Goal: Information Seeking & Learning: Learn about a topic

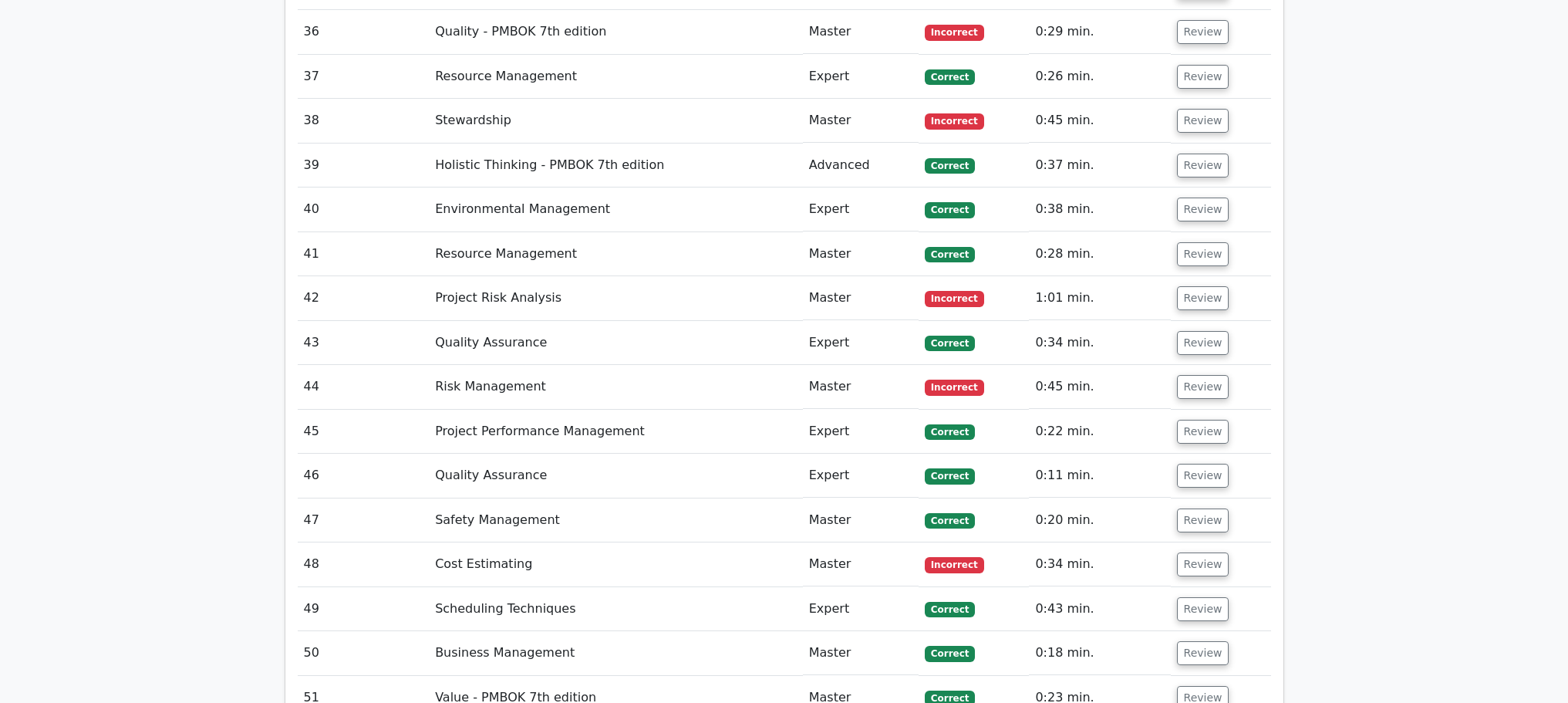
scroll to position [4601, 0]
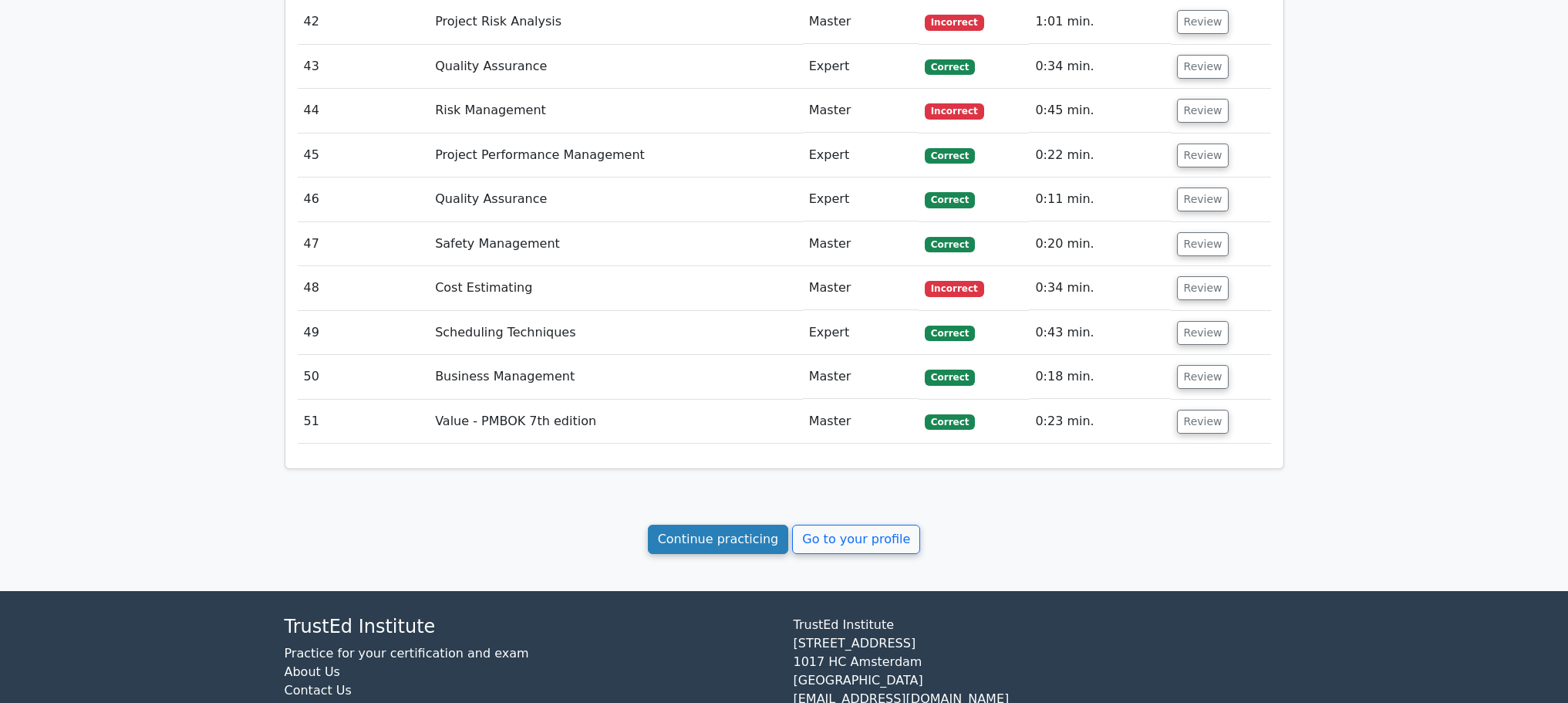
click at [754, 525] on link "Continue practicing" at bounding box center [718, 539] width 141 height 29
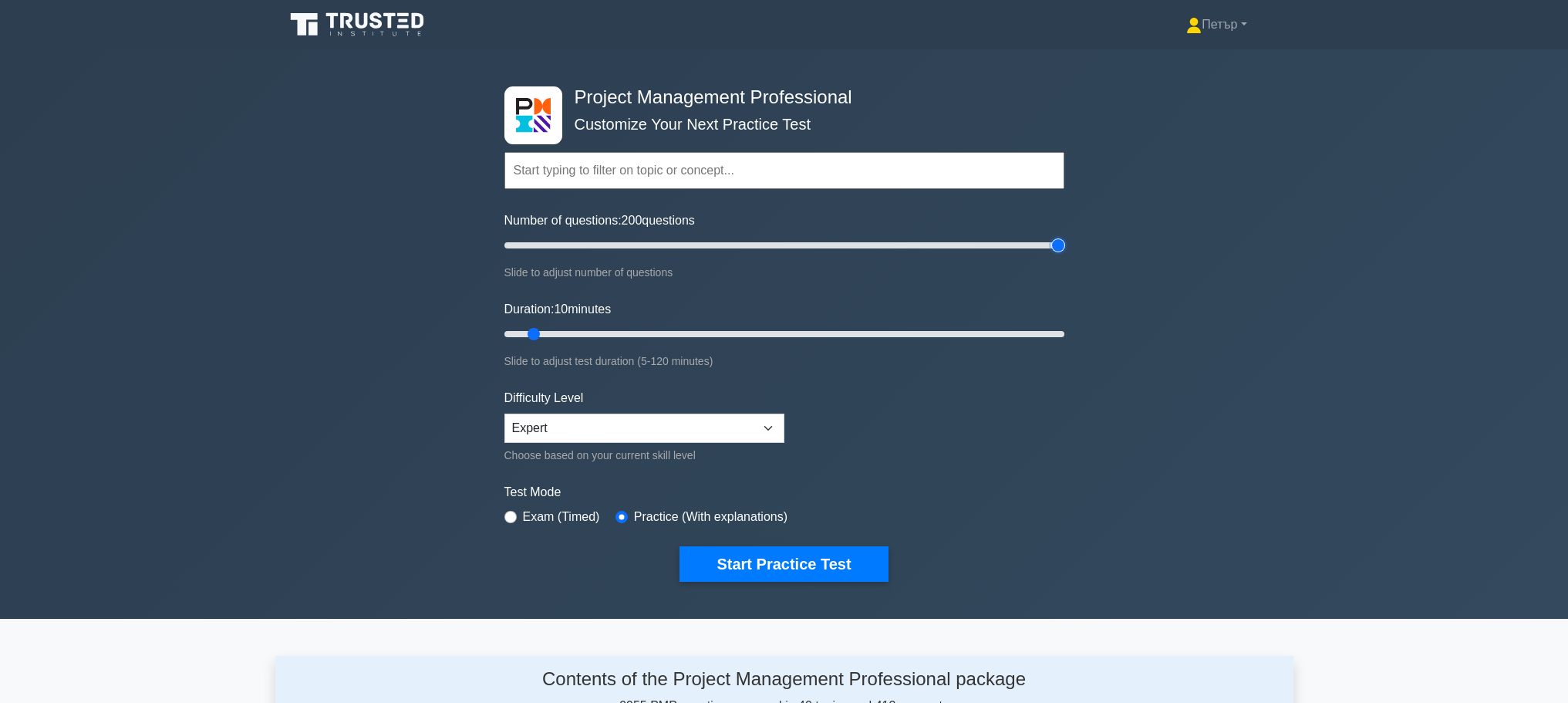
type input "200"
click at [1061, 242] on input "Number of questions: 200 questions" at bounding box center [784, 246] width 560 height 18
type input "120"
click at [1059, 333] on input "Duration: 10 minutes" at bounding box center [784, 334] width 560 height 18
click at [783, 567] on button "Start Practice Test" at bounding box center [783, 564] width 208 height 35
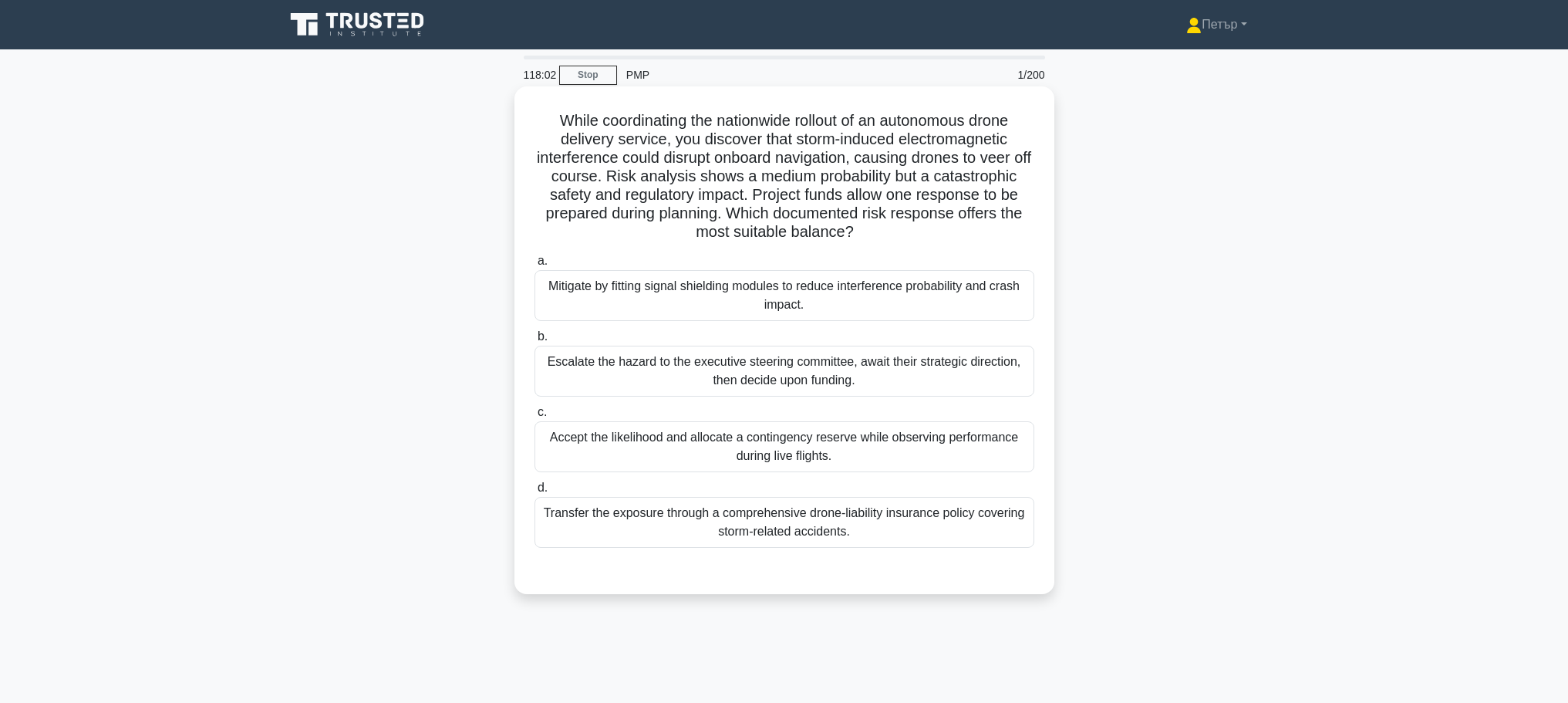
click at [893, 305] on div "Mitigate by fitting signal shielding modules to reduce interference probability…" at bounding box center [784, 296] width 500 height 51
click at [534, 266] on input "a. Mitigate by fitting signal shielding modules to reduce interference probabil…" at bounding box center [534, 261] width 0 height 10
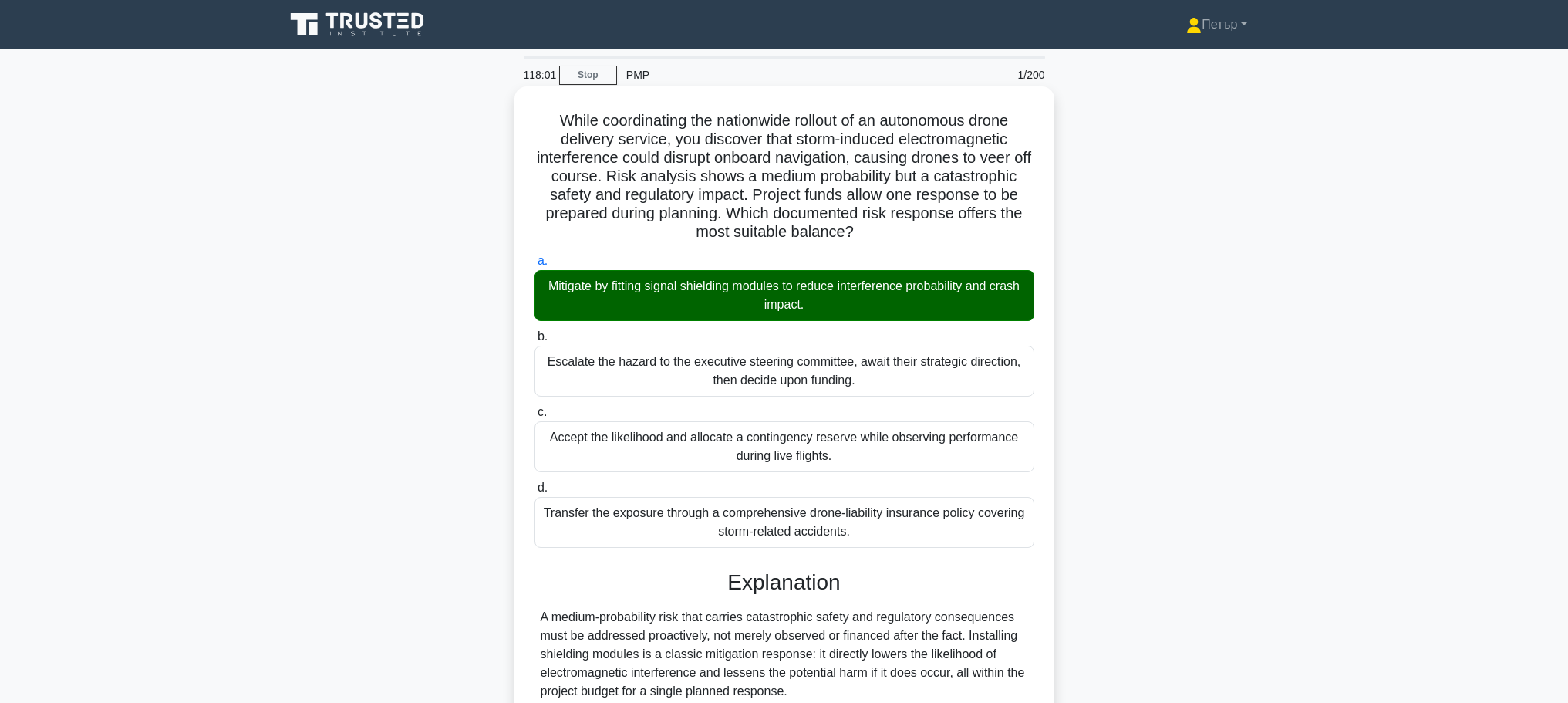
scroll to position [286, 0]
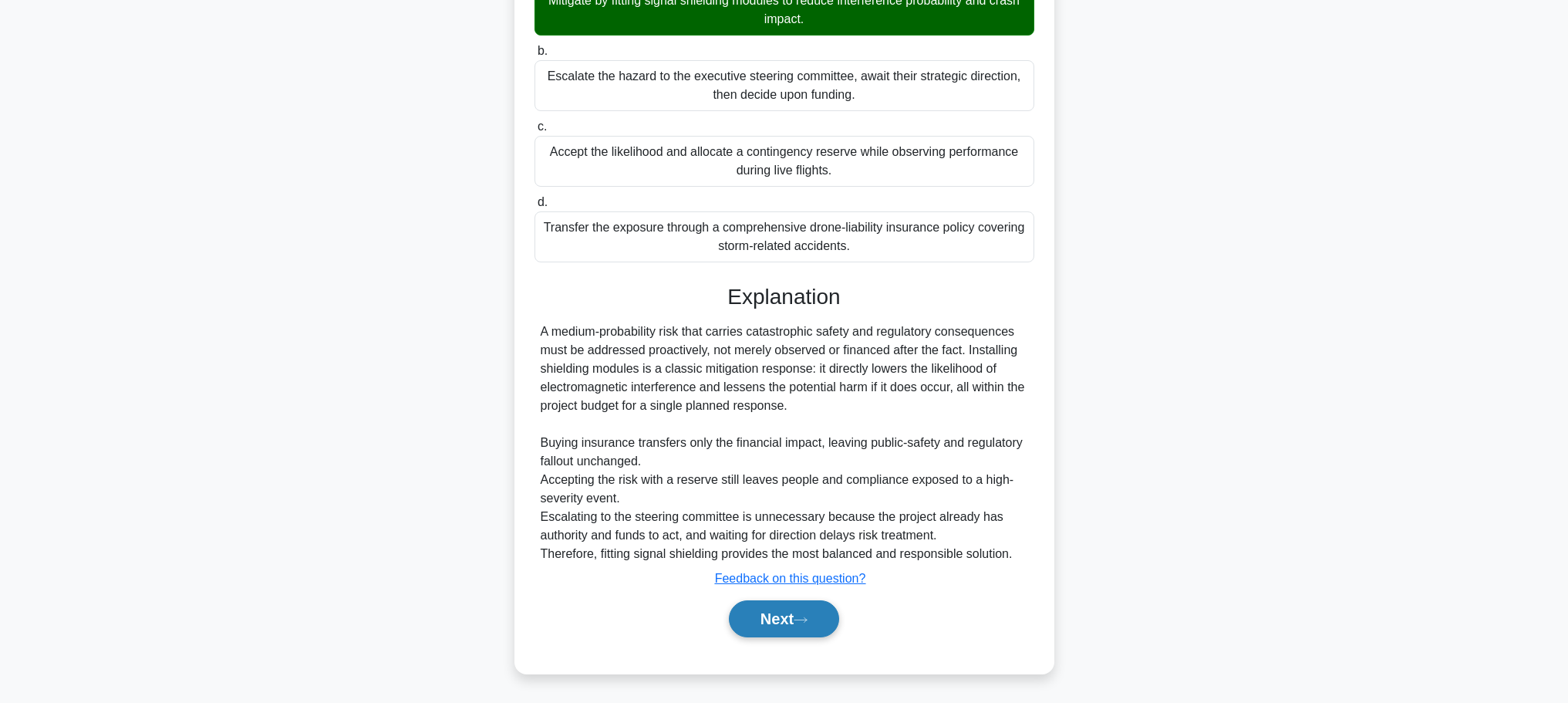
click at [784, 601] on button "Next" at bounding box center [784, 618] width 110 height 37
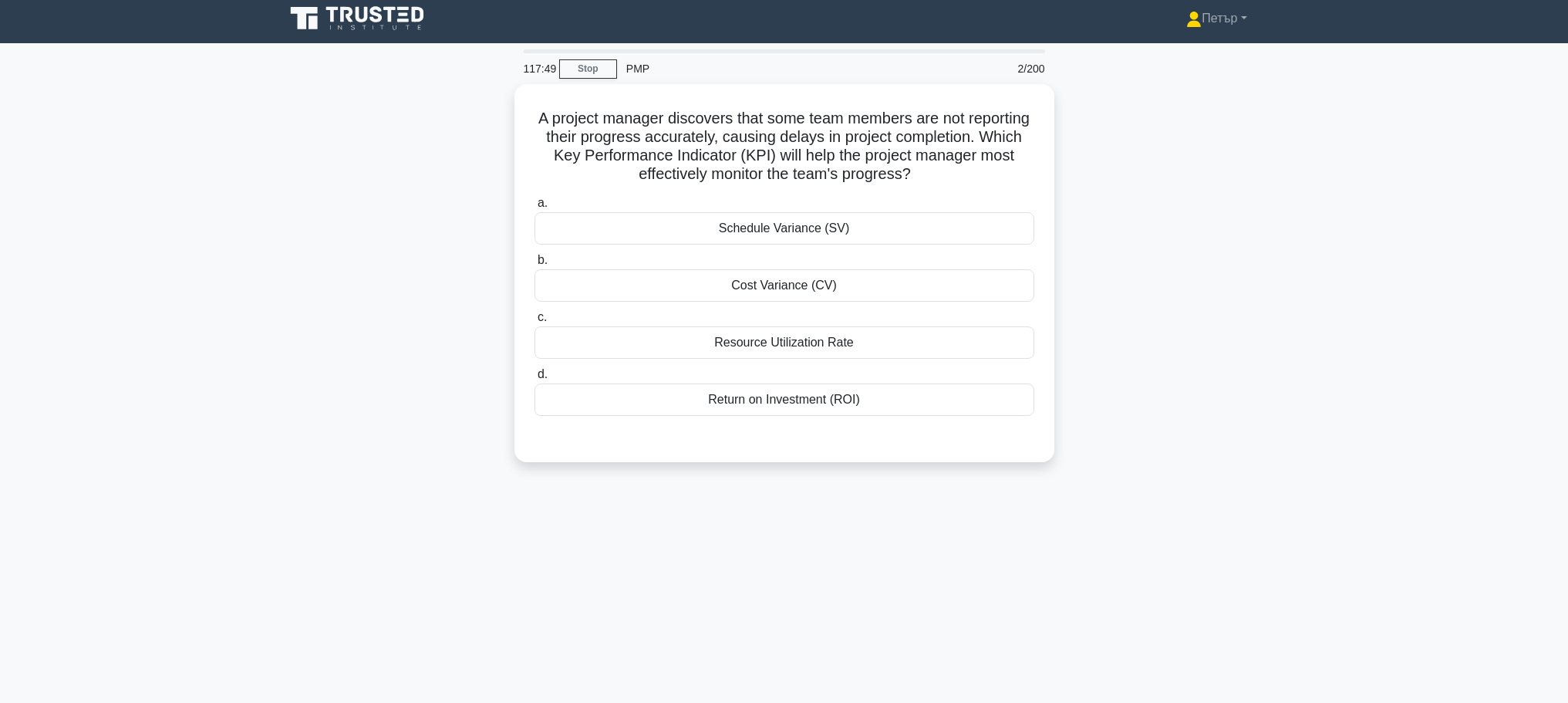
scroll to position [0, 0]
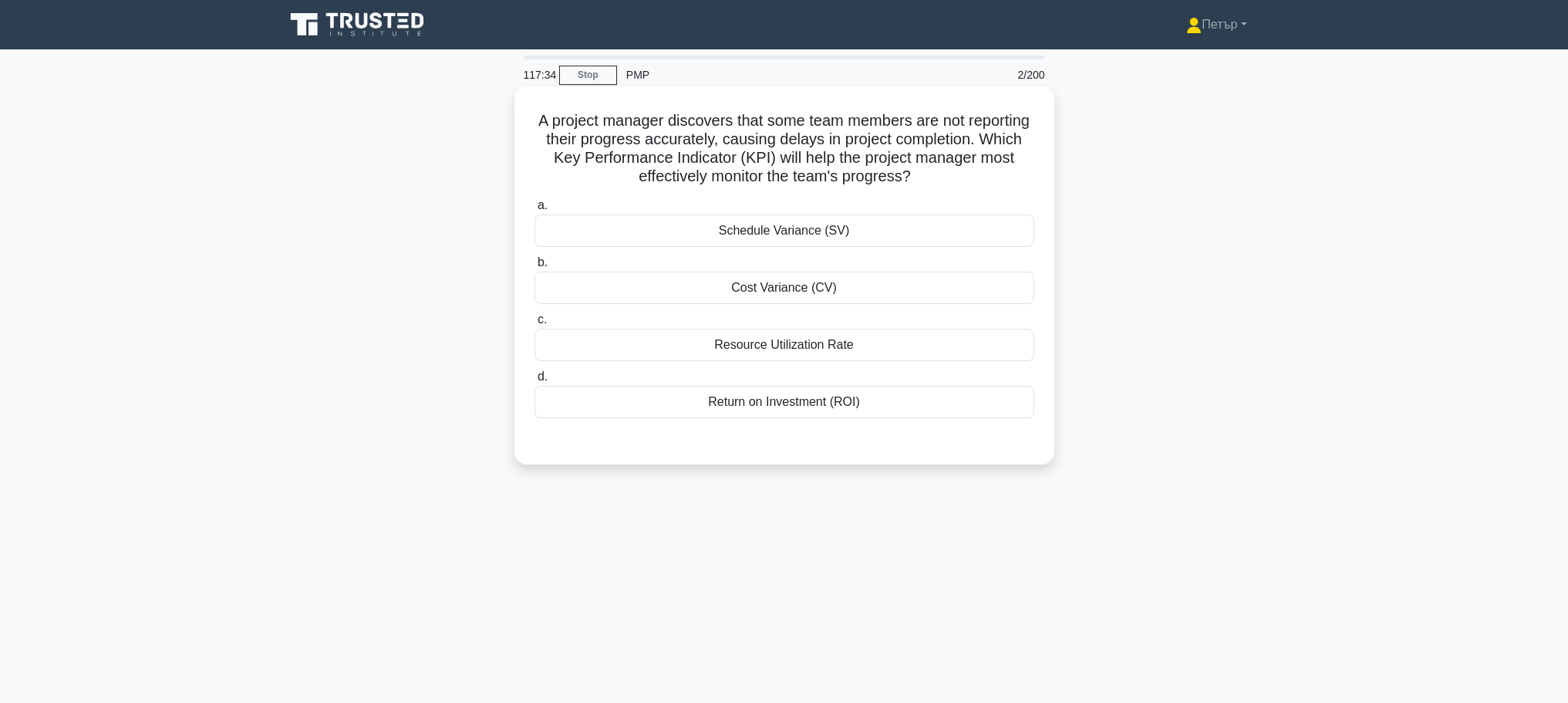
click at [977, 226] on div "Schedule Variance (SV)" at bounding box center [784, 231] width 500 height 33
click at [534, 211] on input "a. Schedule Variance (SV)" at bounding box center [534, 206] width 0 height 10
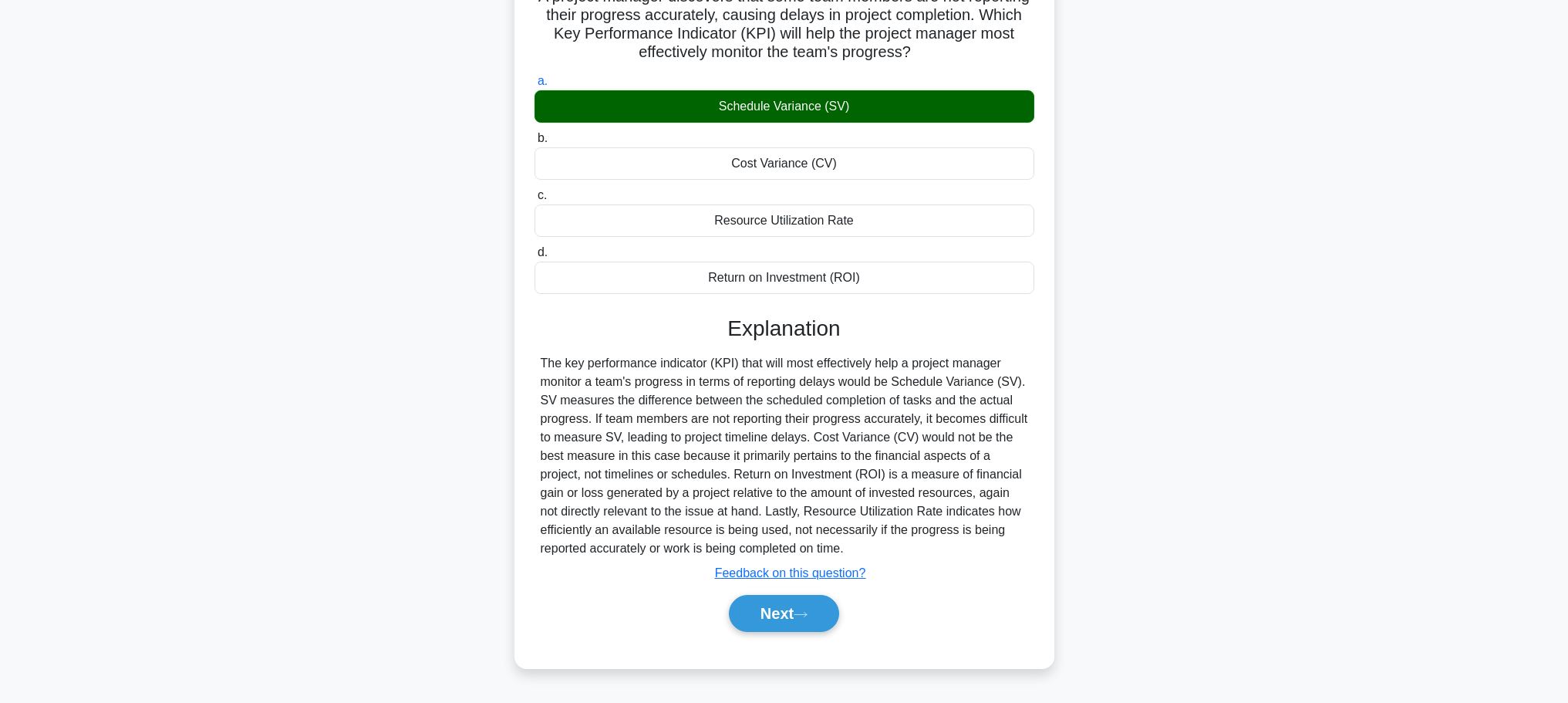
scroll to position [130, 0]
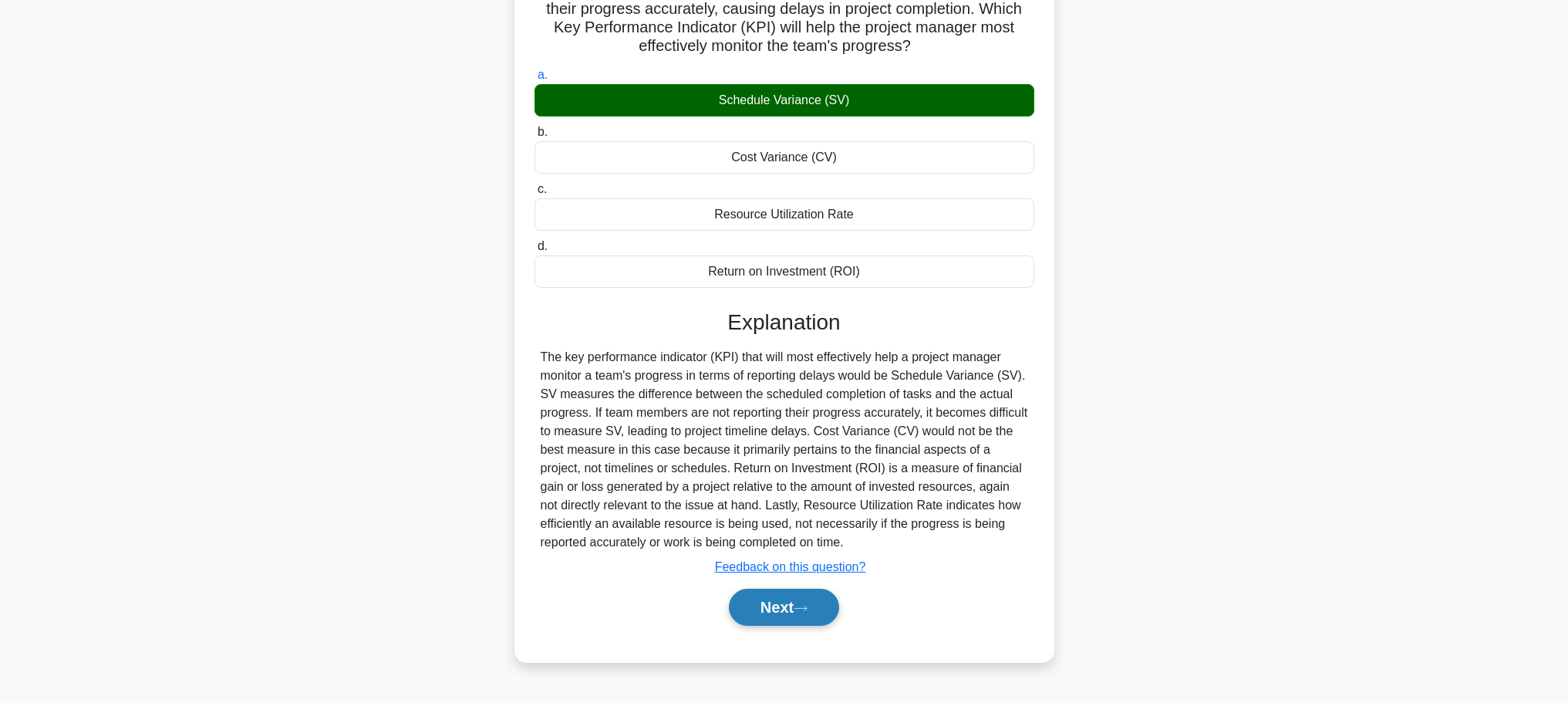
click at [771, 614] on button "Next" at bounding box center [784, 607] width 110 height 37
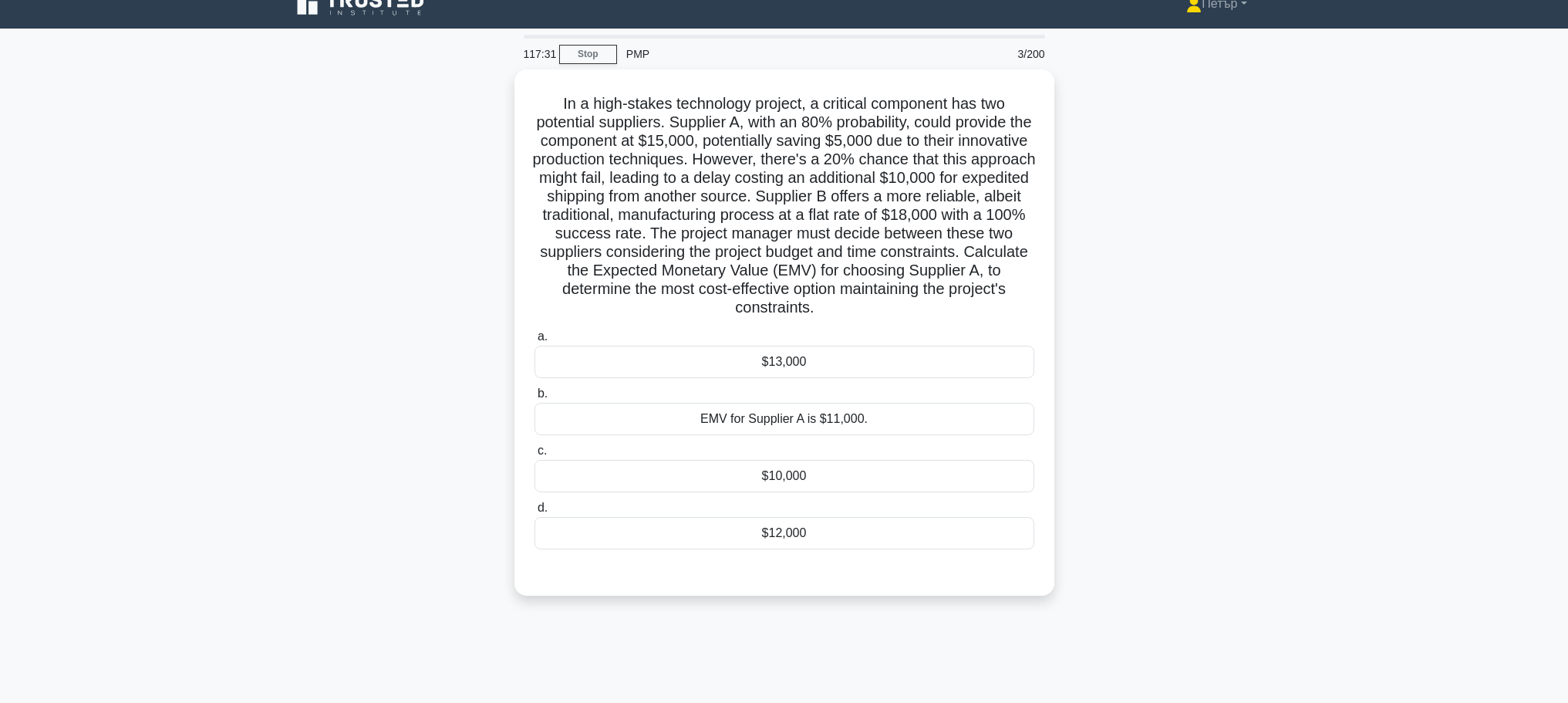
scroll to position [0, 0]
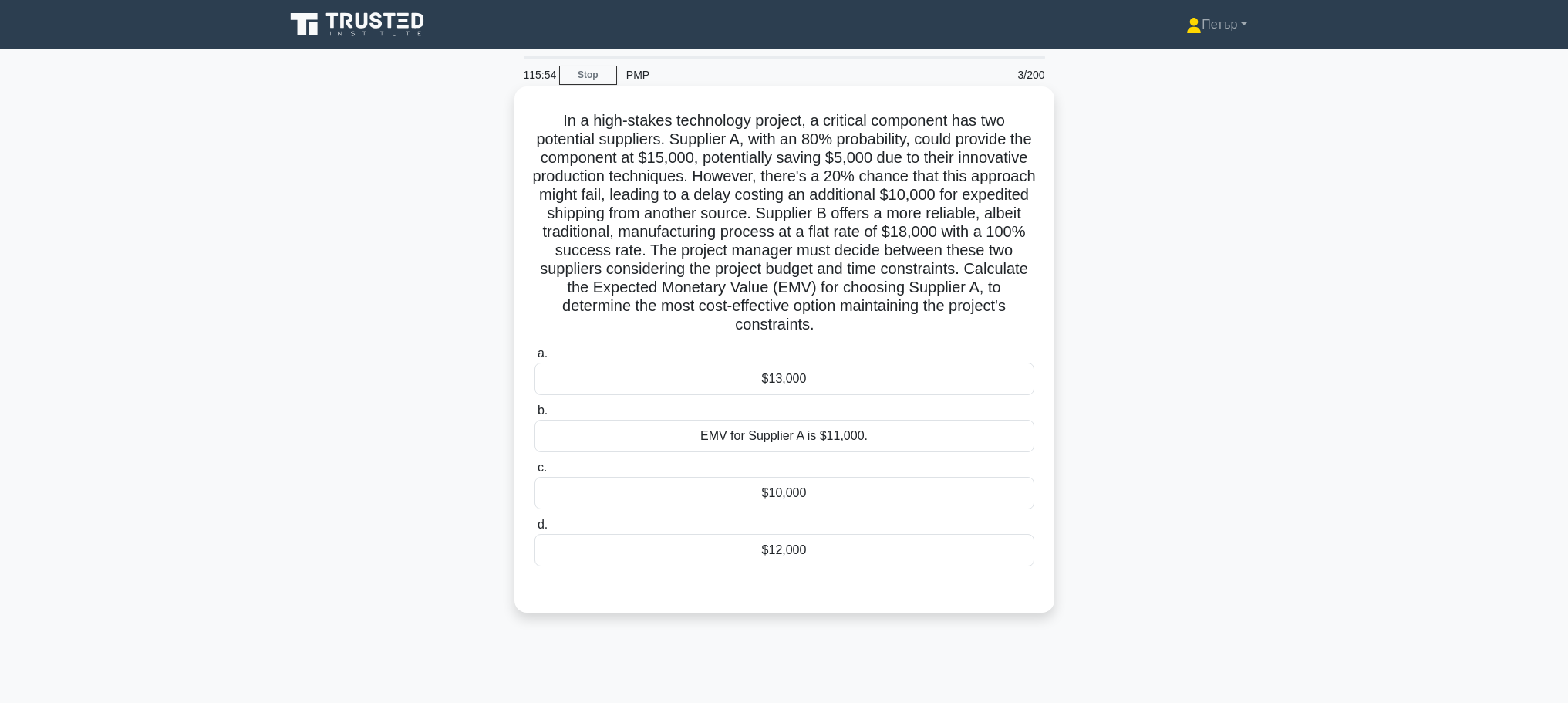
click at [924, 385] on div "$13,000" at bounding box center [784, 379] width 500 height 33
click at [534, 359] on input "a. $13,000" at bounding box center [534, 353] width 0 height 10
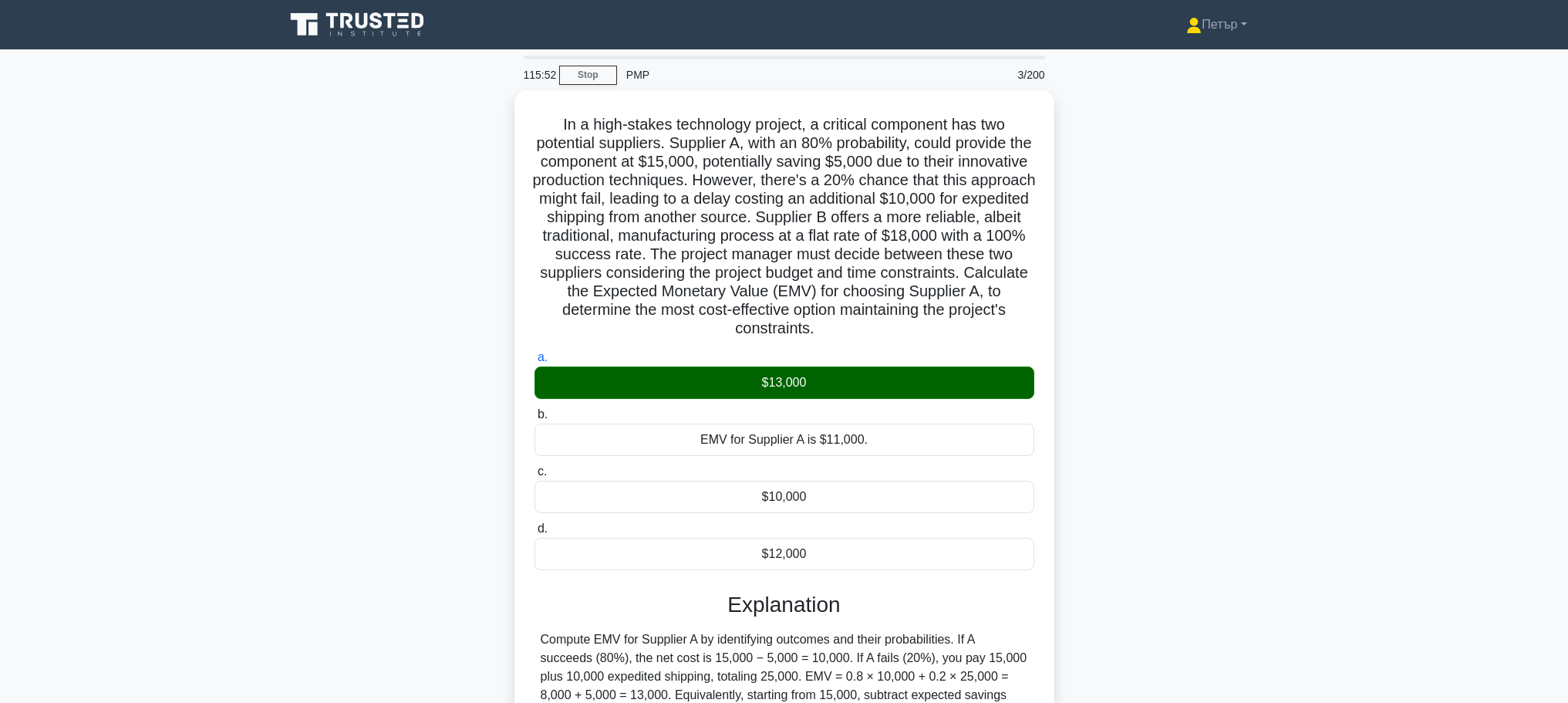
scroll to position [176, 0]
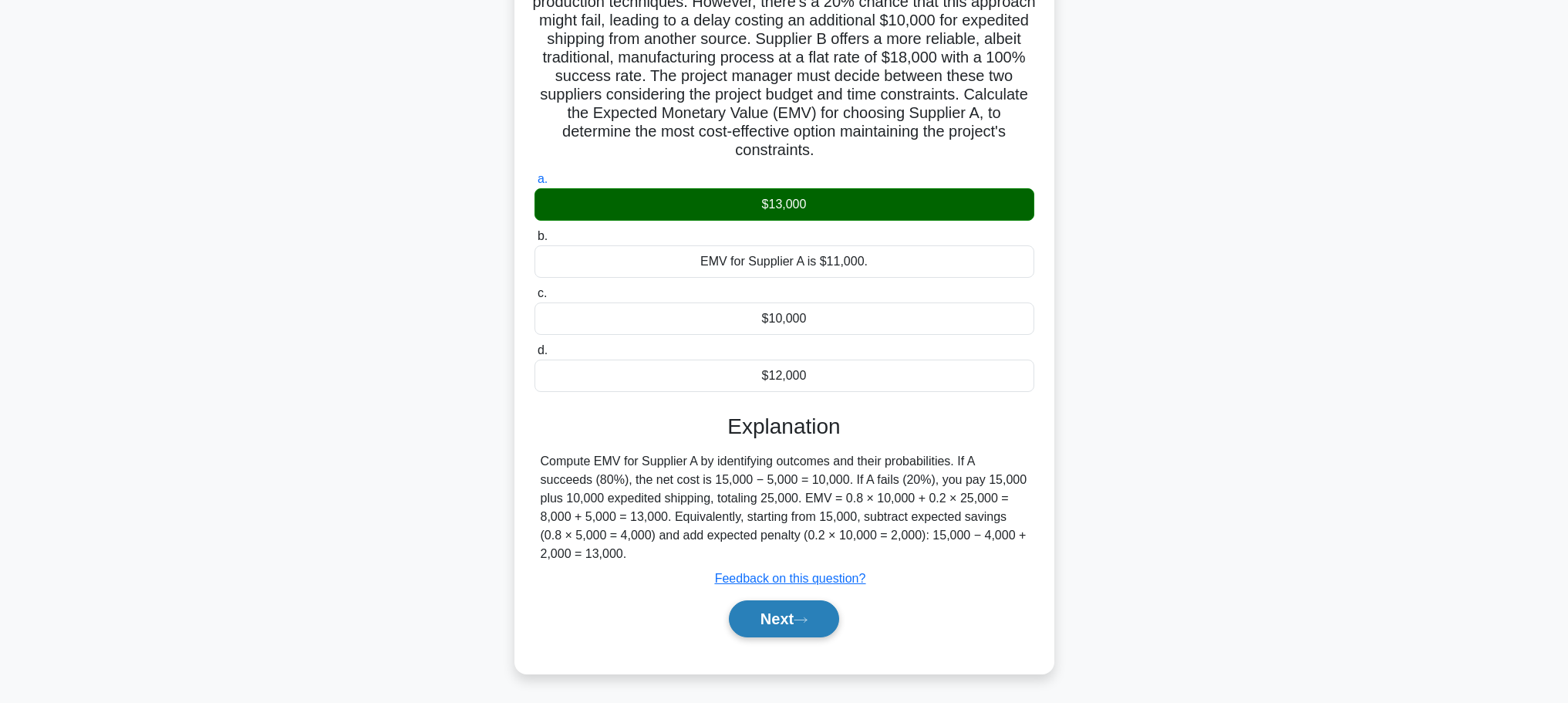
click at [798, 614] on button "Next" at bounding box center [784, 618] width 110 height 37
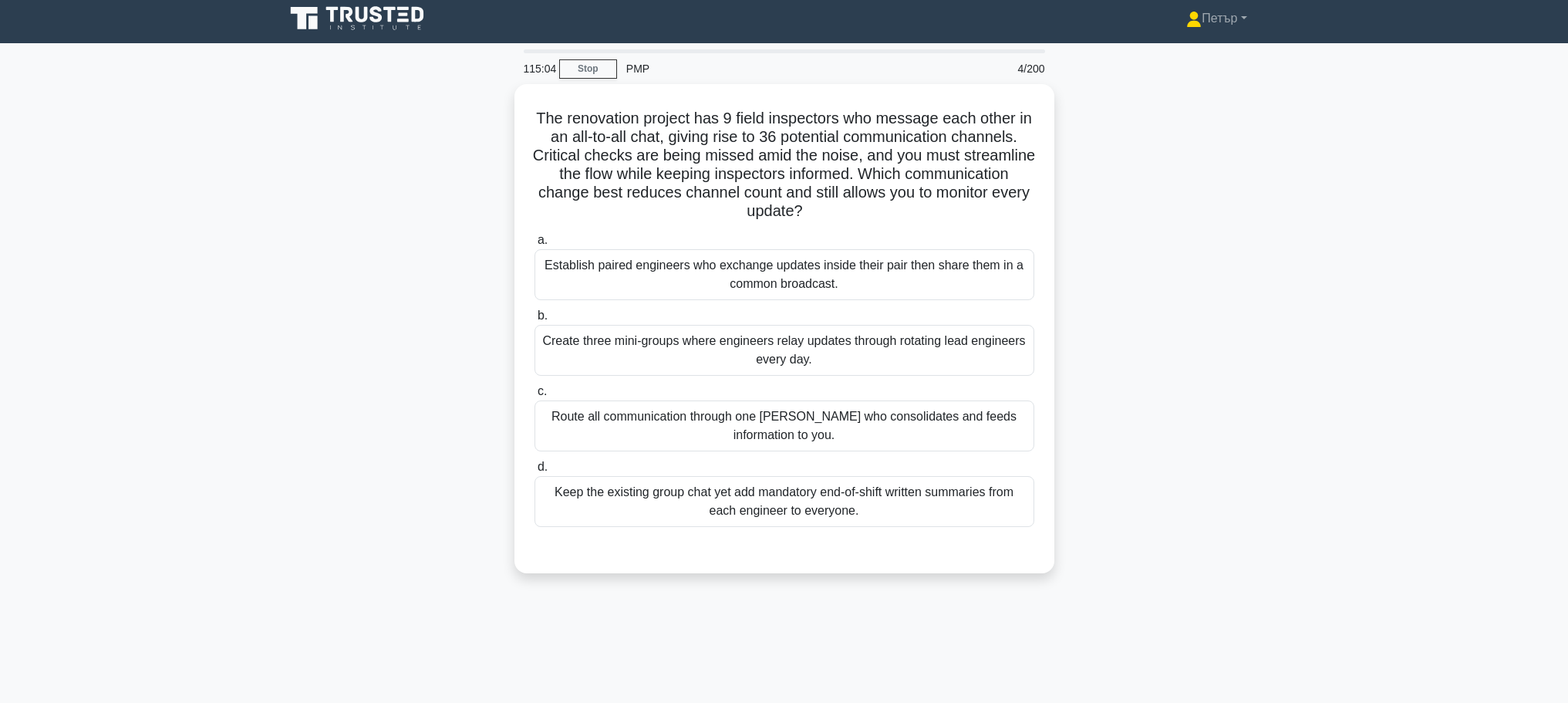
scroll to position [0, 0]
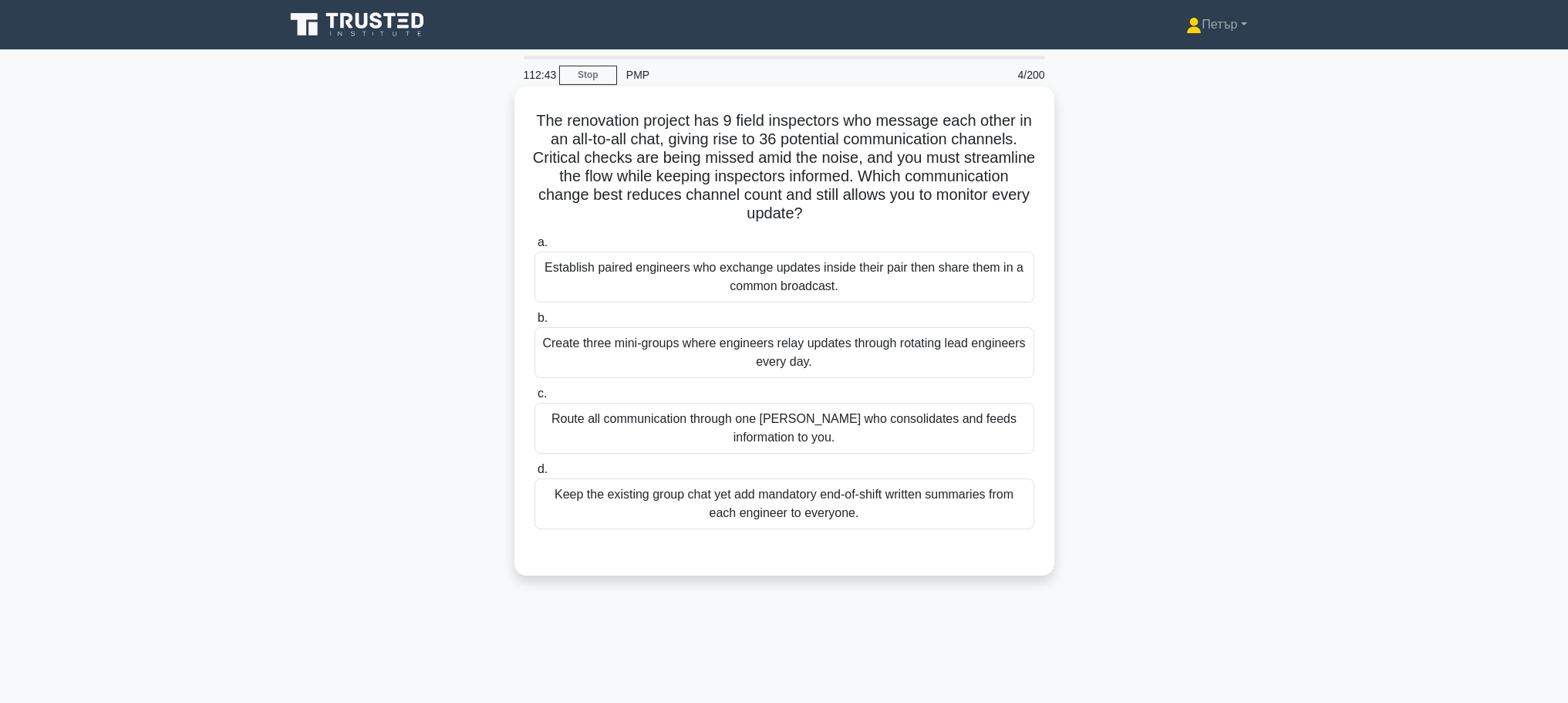
click at [904, 334] on div "Create three mini-groups where engineers relay updates through rotating lead en…" at bounding box center [784, 353] width 500 height 51
click at [534, 324] on input "b. Create three mini-groups where engineers relay updates through rotating lead…" at bounding box center [534, 317] width 0 height 10
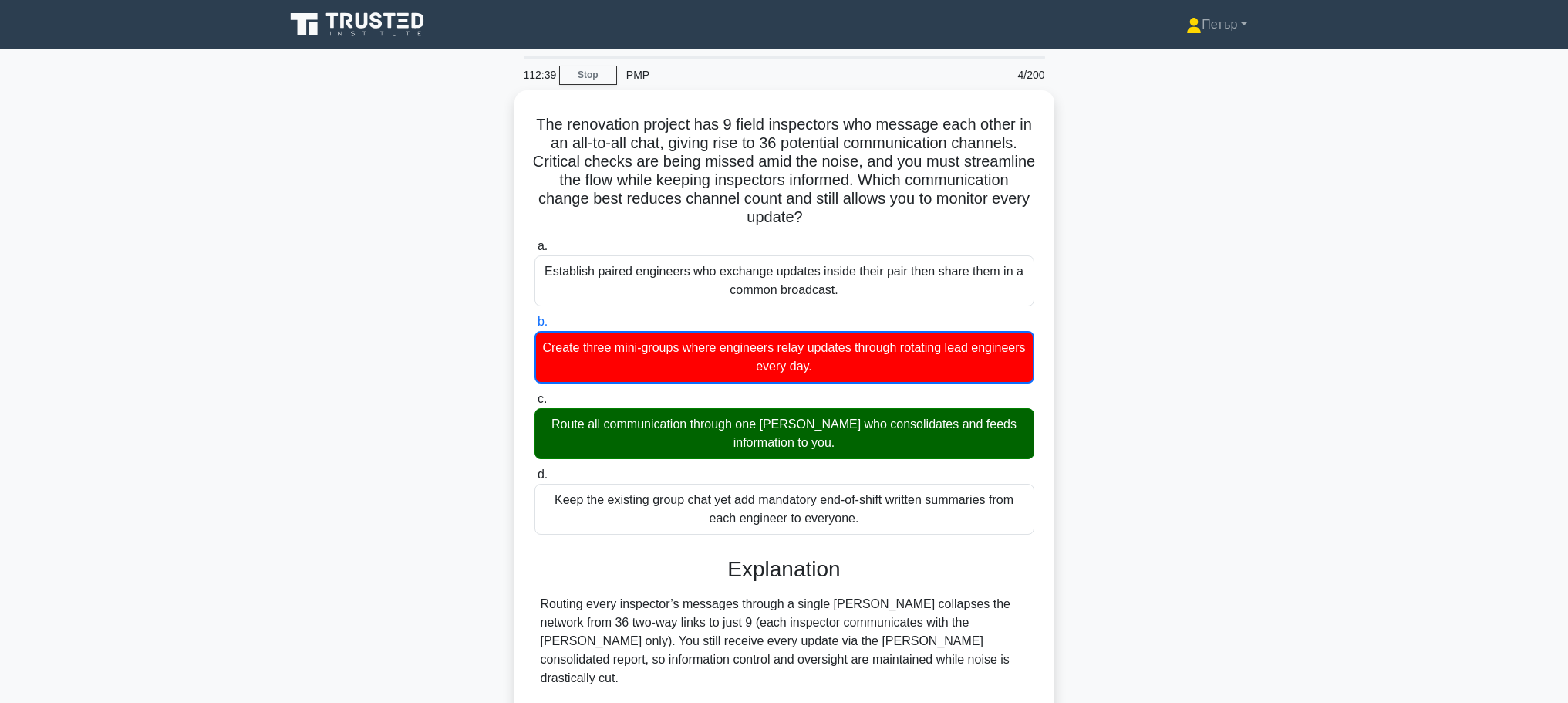
scroll to position [269, 0]
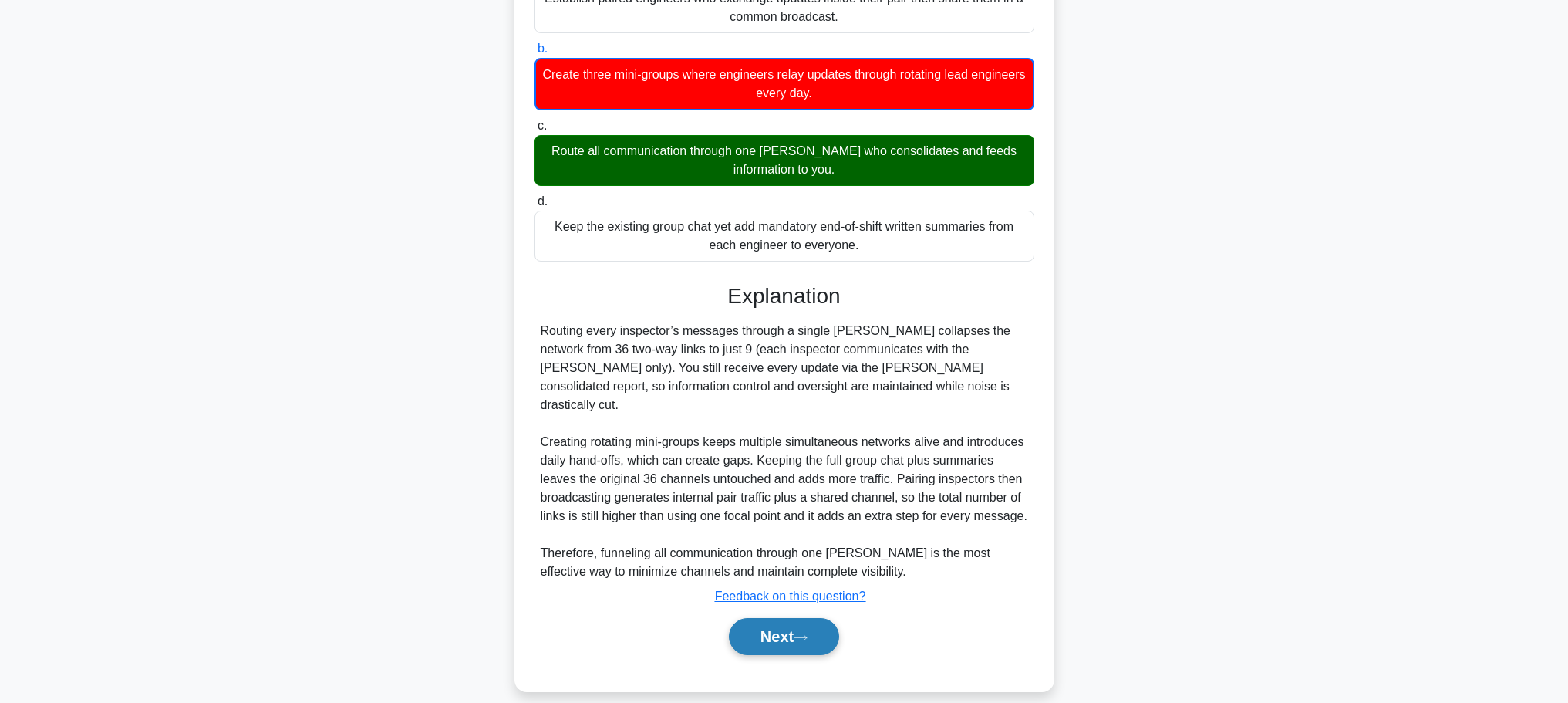
click at [796, 618] on button "Next" at bounding box center [784, 637] width 110 height 37
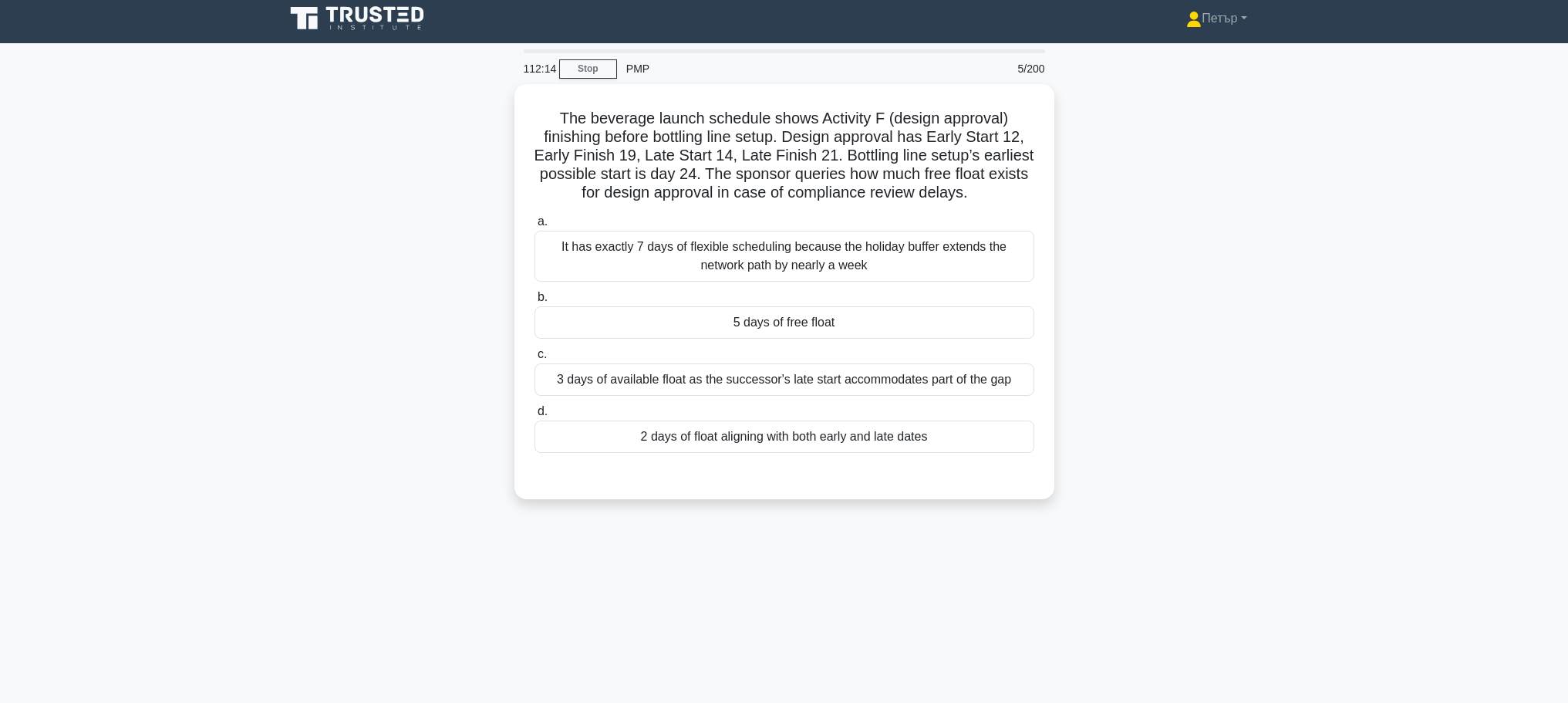
scroll to position [0, 0]
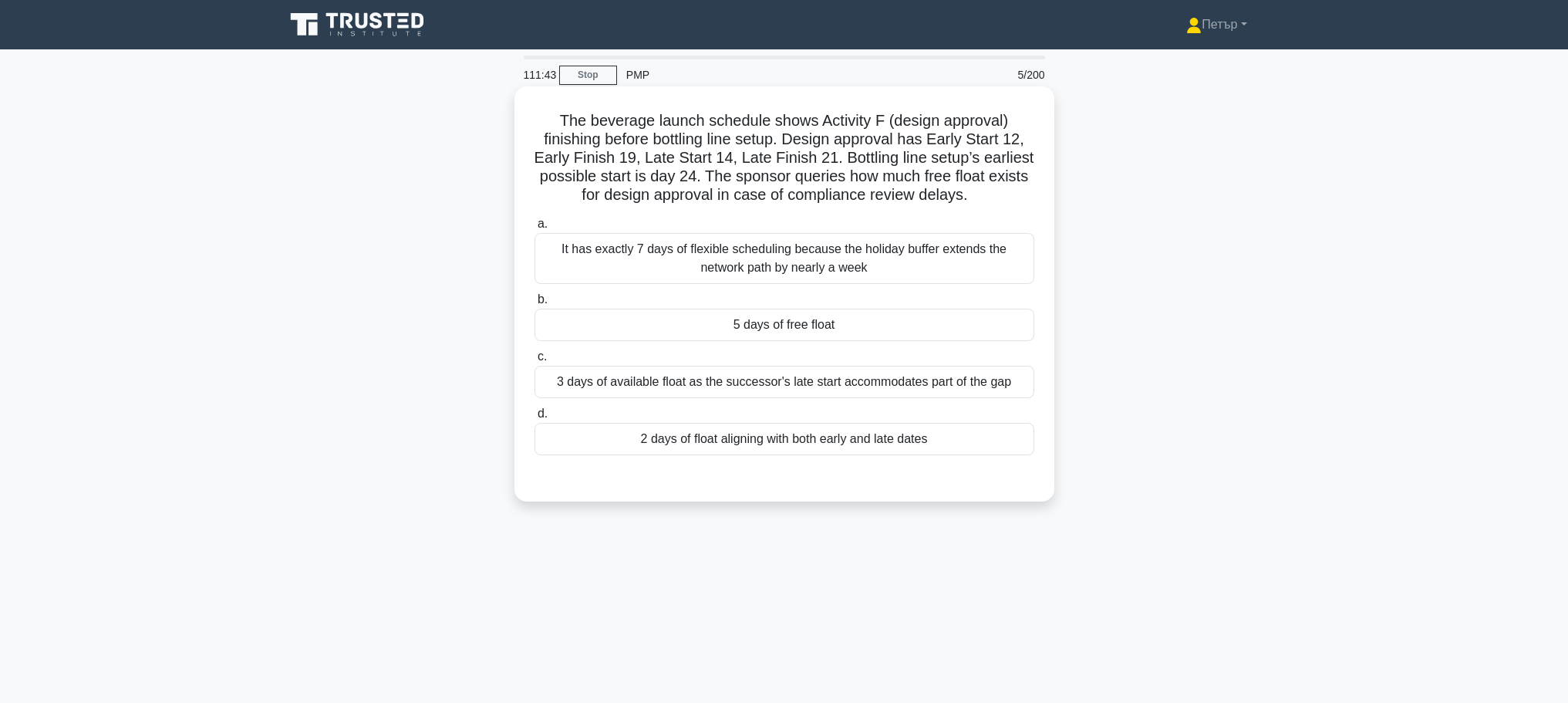
click at [952, 331] on div "5 days of free float" at bounding box center [784, 325] width 500 height 33
click at [534, 305] on input "b. 5 days of free float" at bounding box center [534, 299] width 0 height 10
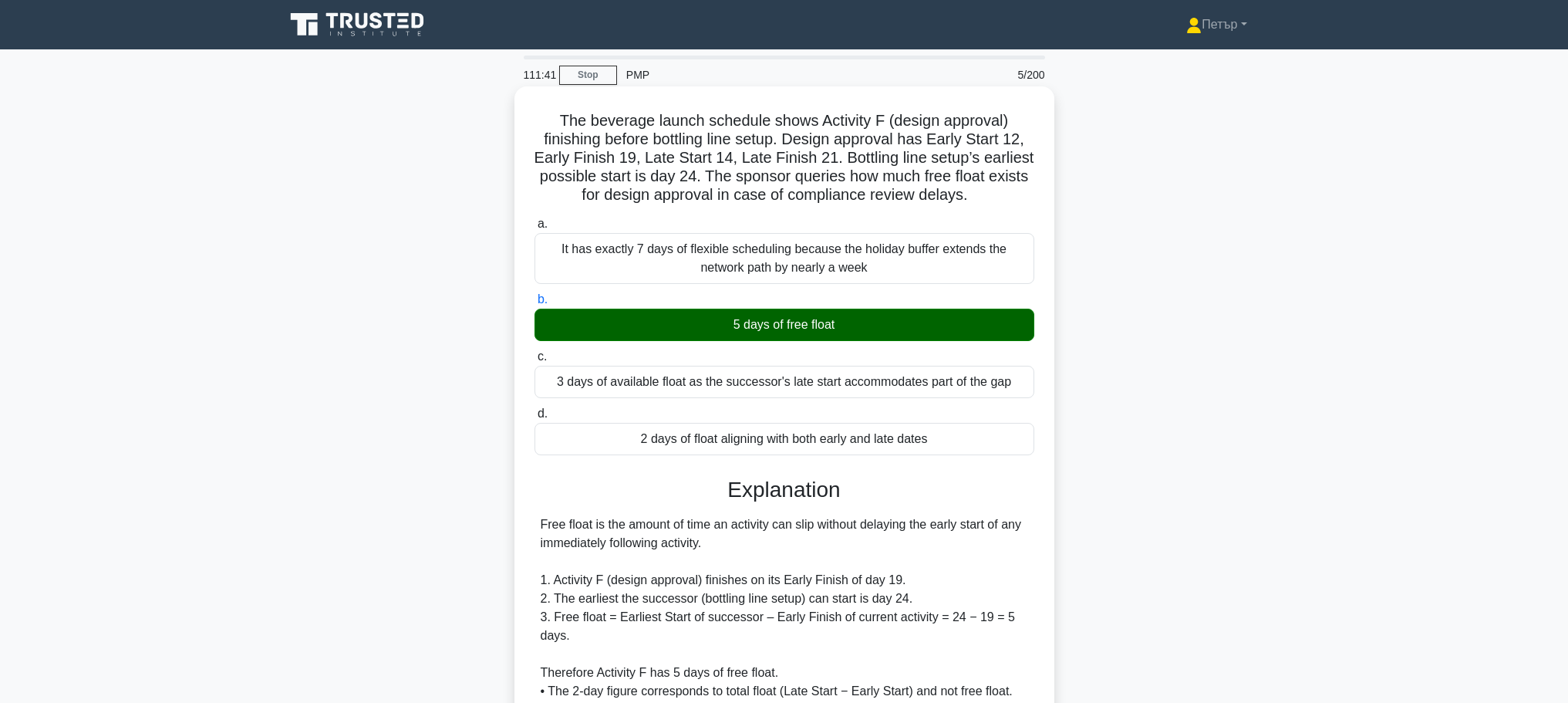
scroll to position [176, 0]
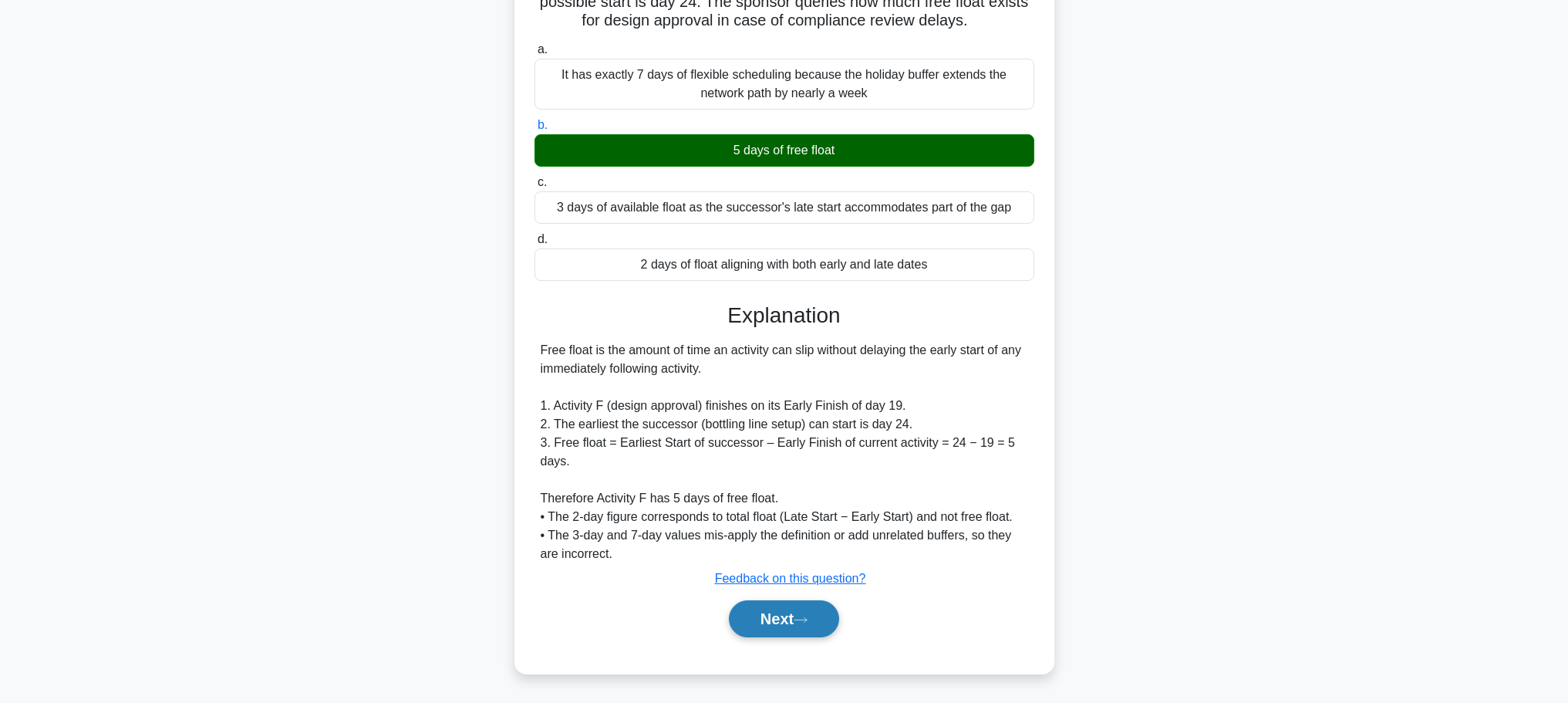
click at [793, 618] on button "Next" at bounding box center [784, 618] width 110 height 37
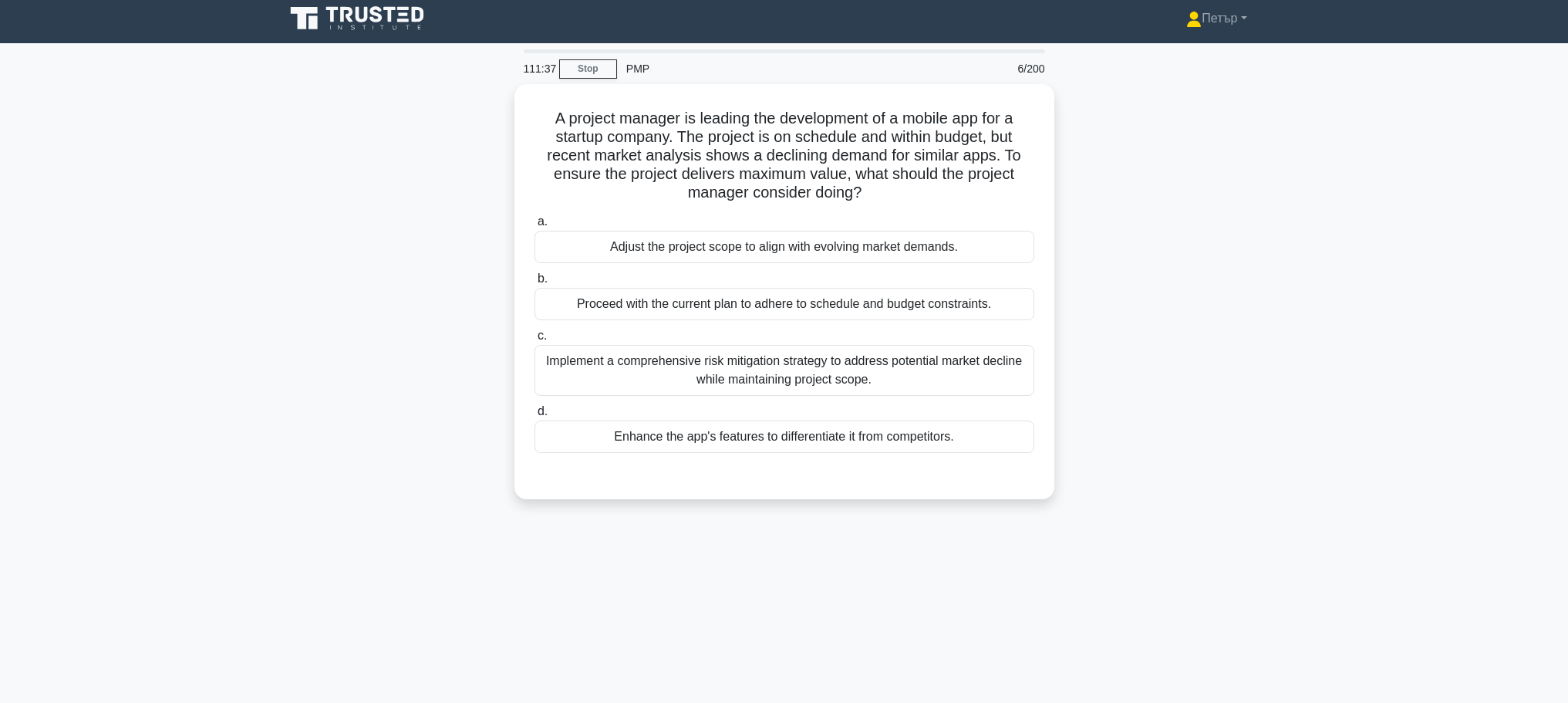
scroll to position [0, 0]
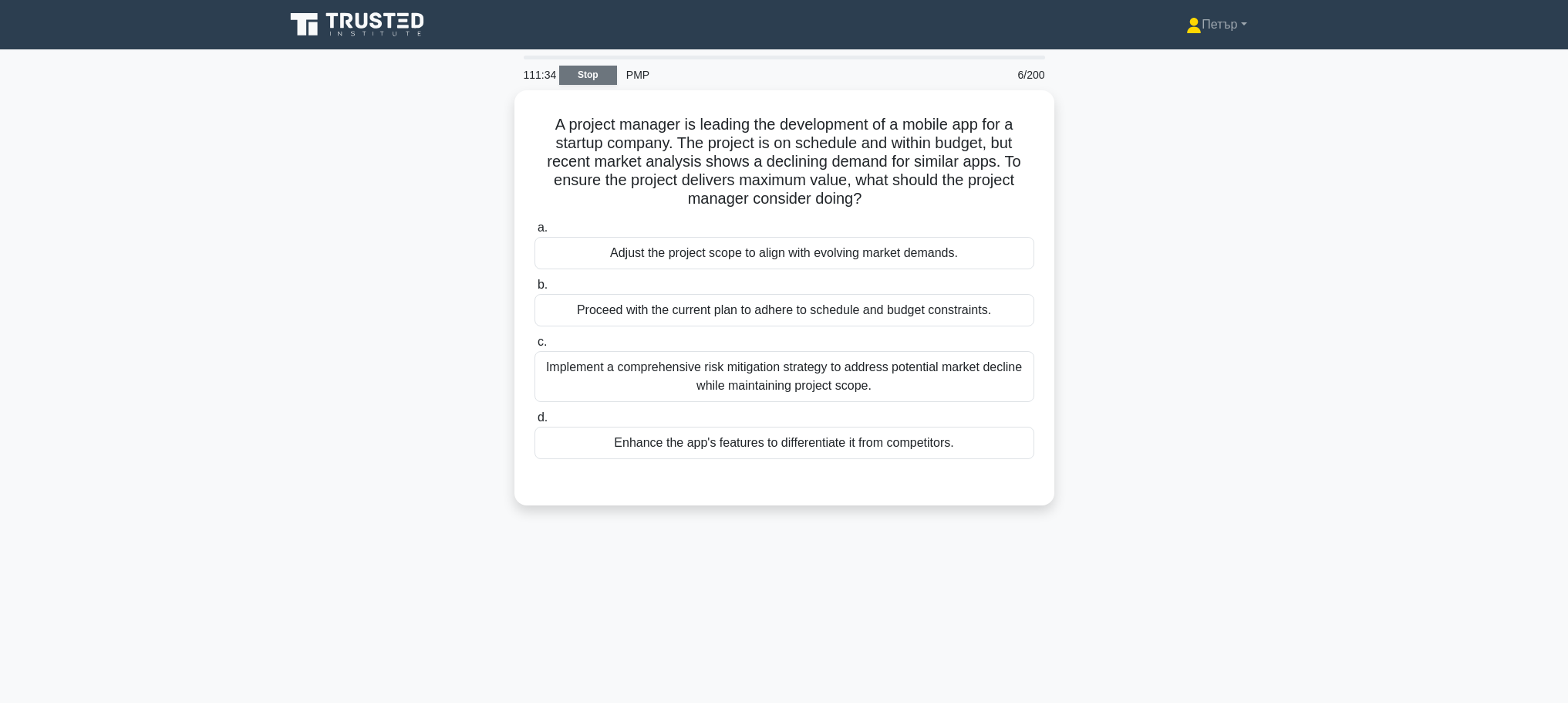
click at [576, 75] on link "Stop" at bounding box center [588, 75] width 58 height 19
